Goal: Check status: Check status

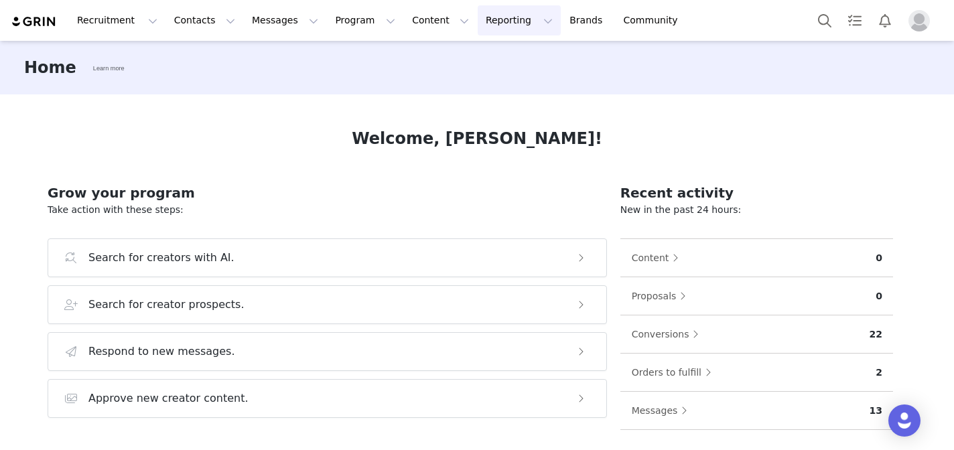
click at [477, 21] on button "Reporting Reporting" at bounding box center [518, 20] width 83 height 30
click at [467, 69] on link "Dashboard" at bounding box center [497, 59] width 106 height 25
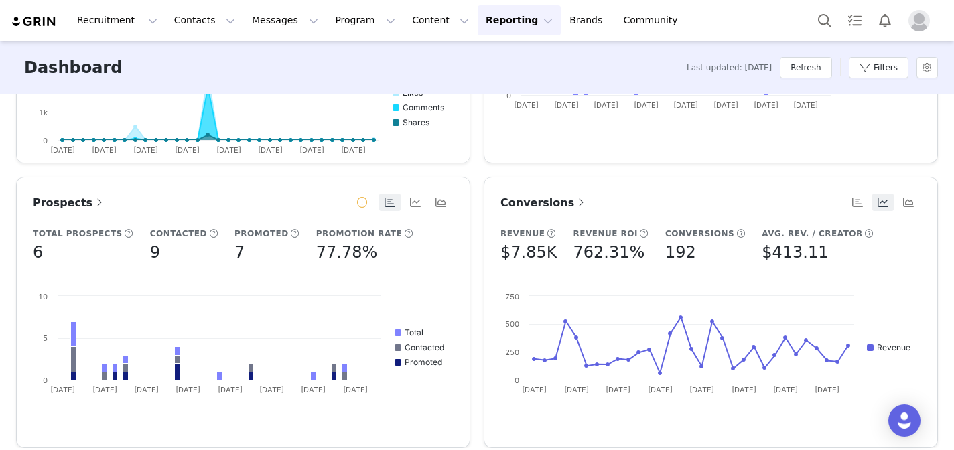
scroll to position [511, 0]
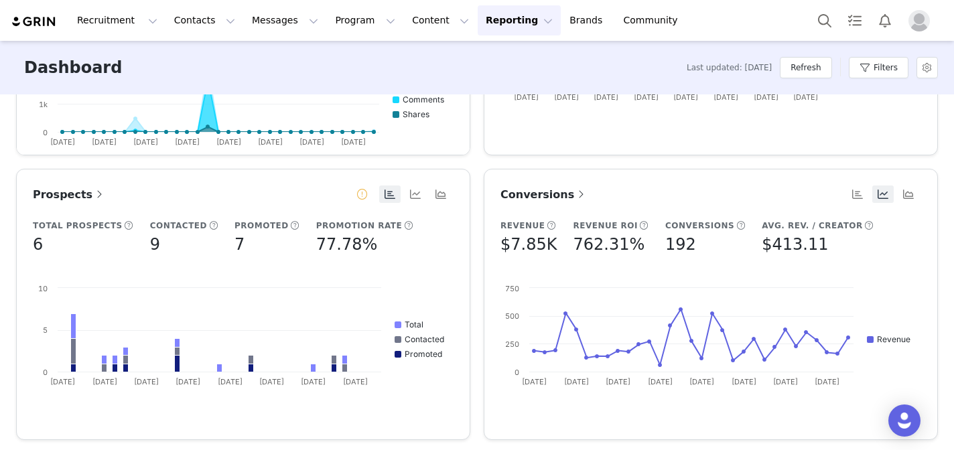
click at [547, 201] on link "Conversions" at bounding box center [543, 194] width 87 height 17
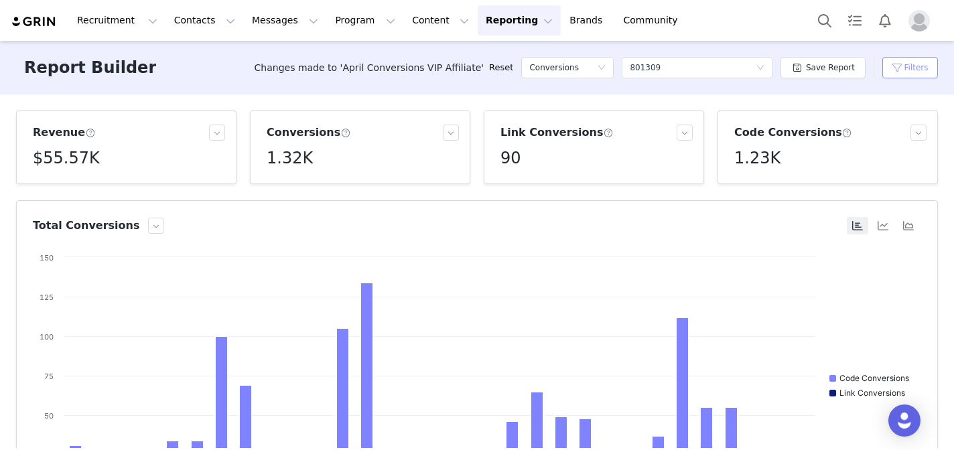
click at [900, 69] on button "Filters" at bounding box center [910, 67] width 56 height 21
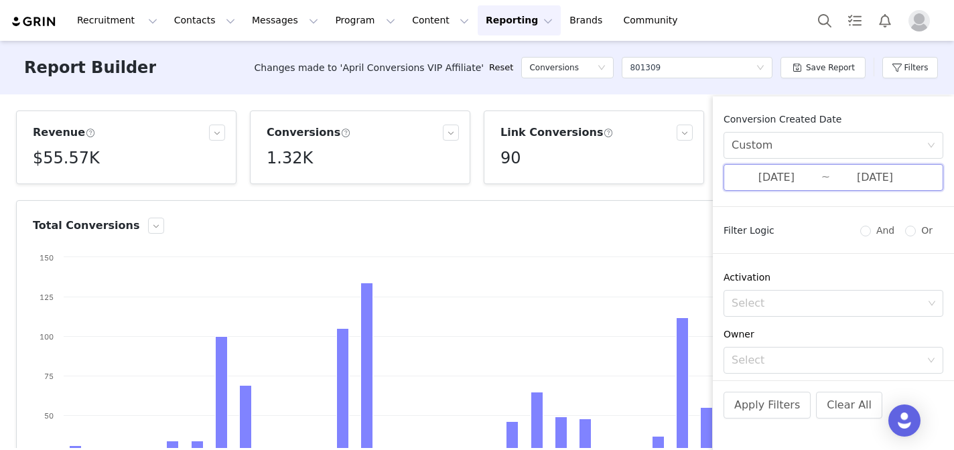
click at [821, 187] on span "[DATE] ~ [DATE]" at bounding box center [833, 177] width 220 height 27
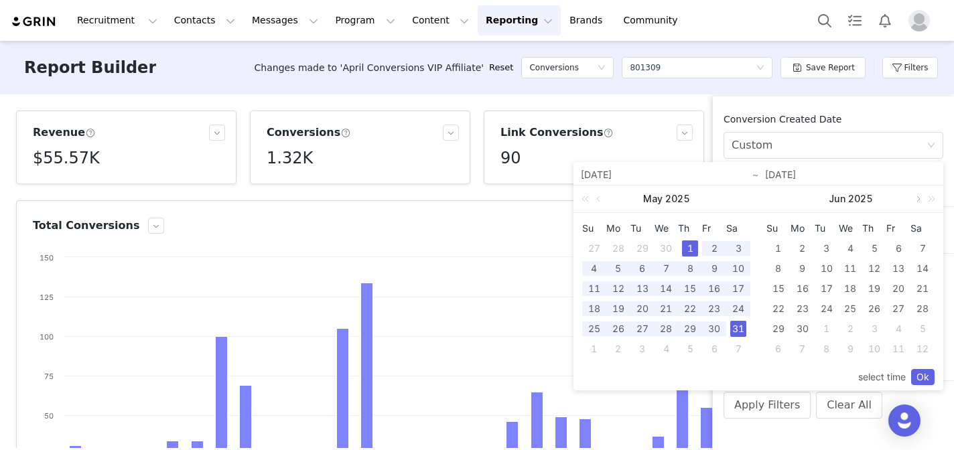
click at [918, 199] on link at bounding box center [917, 198] width 12 height 27
click at [800, 249] on div "1" at bounding box center [802, 248] width 16 height 16
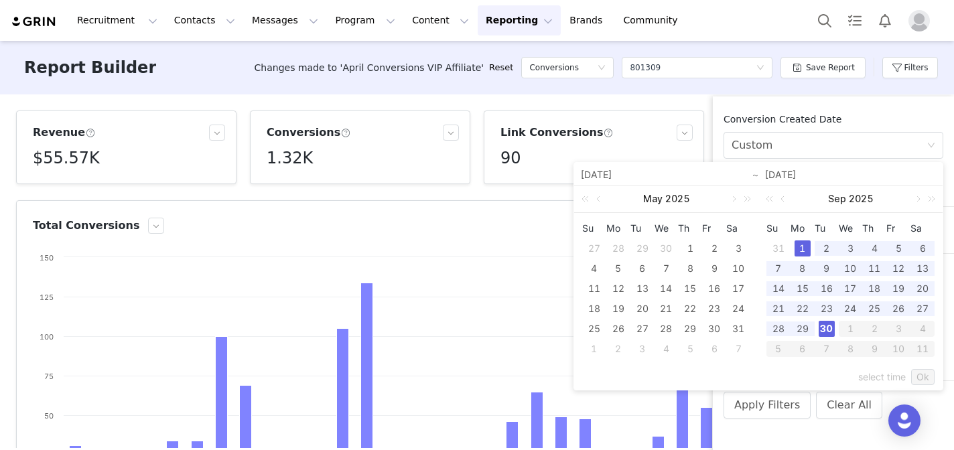
click at [820, 324] on div "30" at bounding box center [826, 329] width 16 height 16
type input "[DATE]"
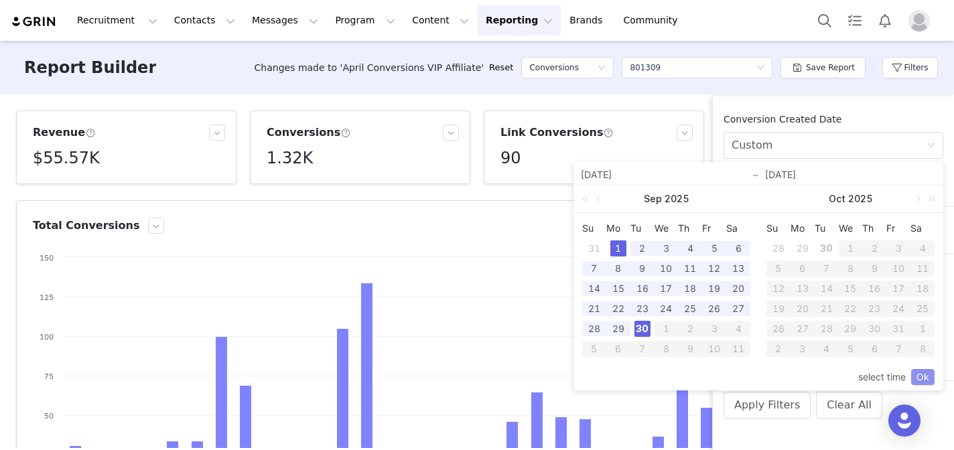
click at [925, 377] on link "Ok" at bounding box center [922, 377] width 23 height 16
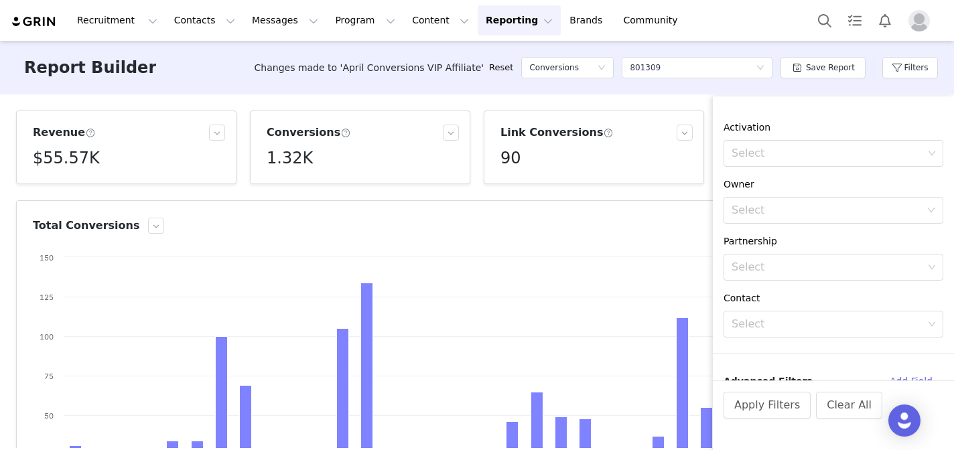
scroll to position [161, 0]
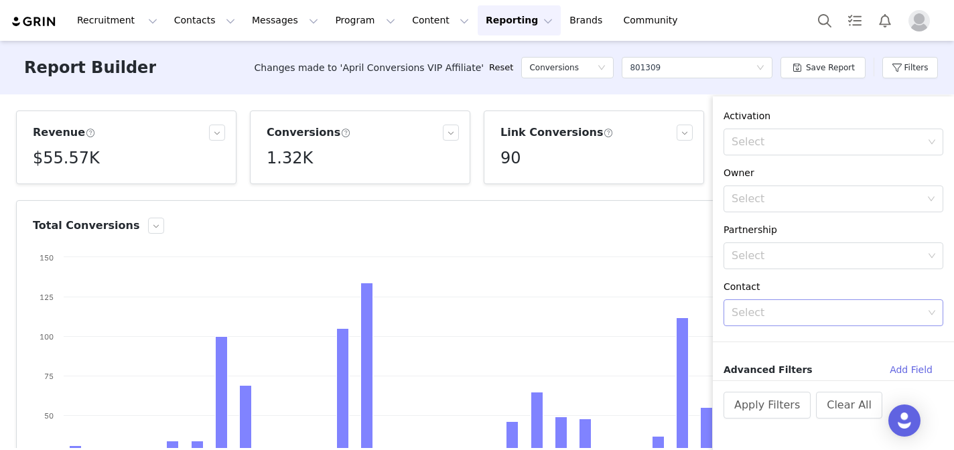
click at [806, 317] on div "Select" at bounding box center [827, 312] width 192 height 13
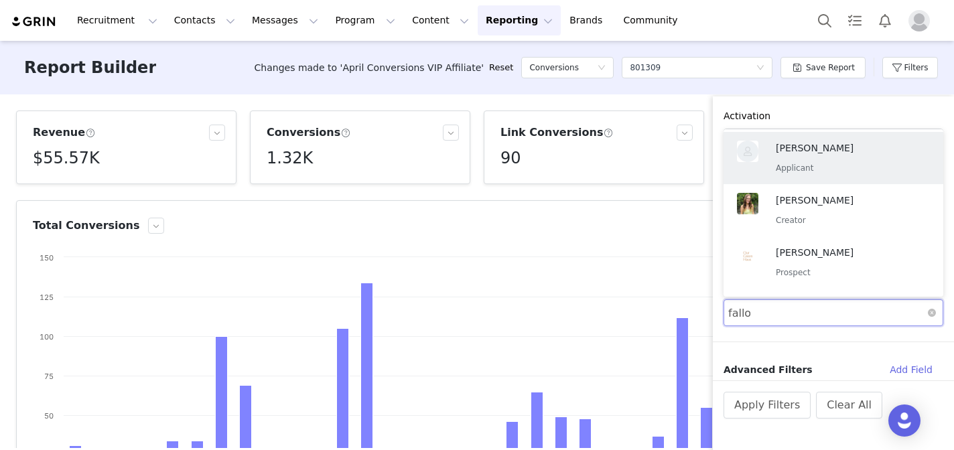
type input "fallon"
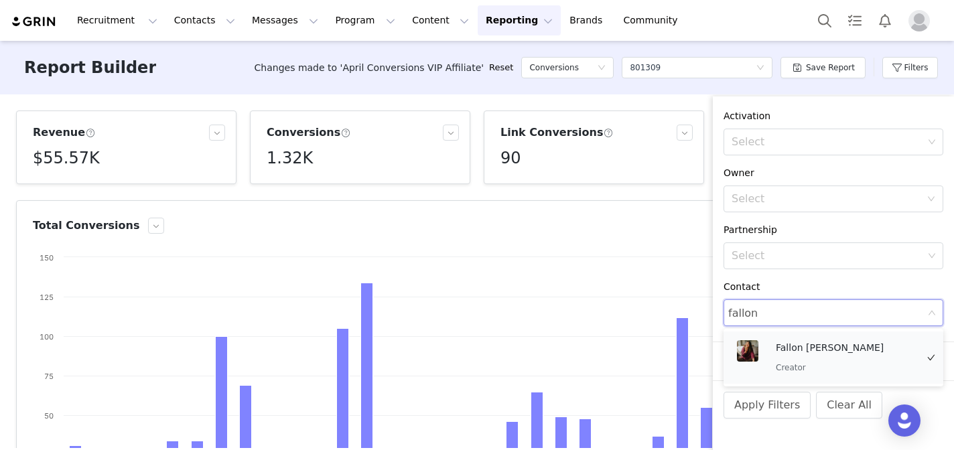
click at [777, 349] on p "Fallon [PERSON_NAME]" at bounding box center [845, 347] width 141 height 15
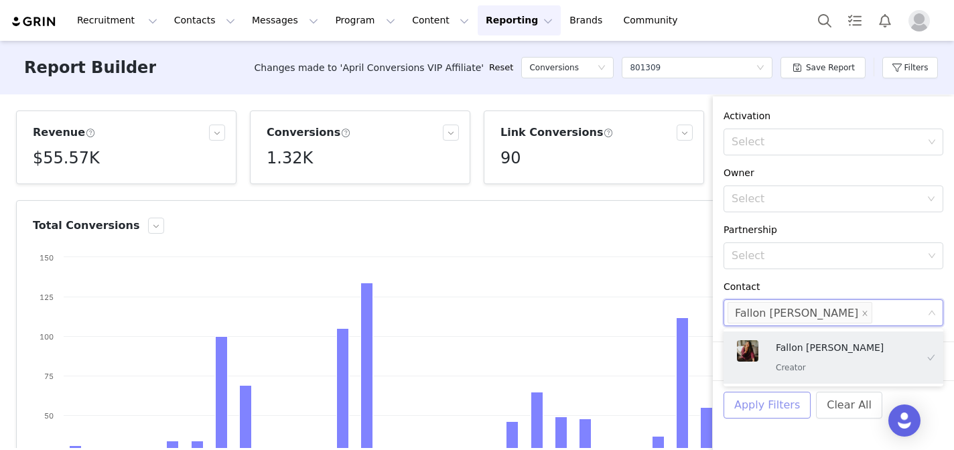
click at [747, 414] on button "Apply Filters" at bounding box center [766, 405] width 87 height 27
